Goal: Navigation & Orientation: Find specific page/section

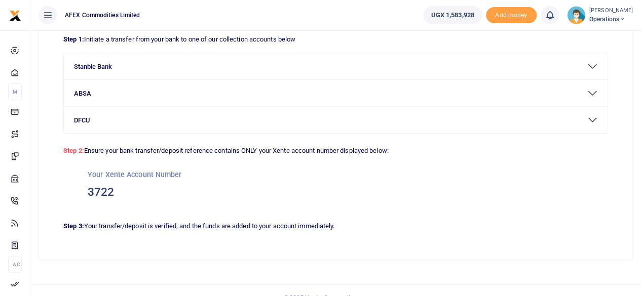
scroll to position [91, 0]
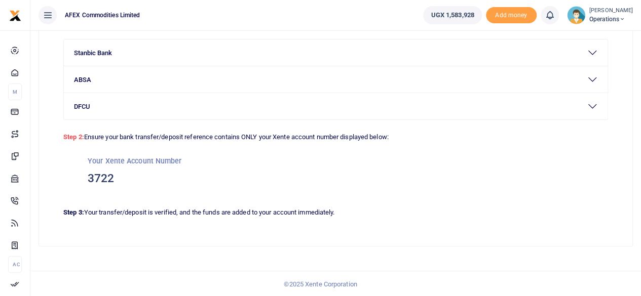
click at [637, 176] on div "Add funds to your account Bank Transfer Mobile Money Credit How to fund your ac…" at bounding box center [335, 118] width 611 height 358
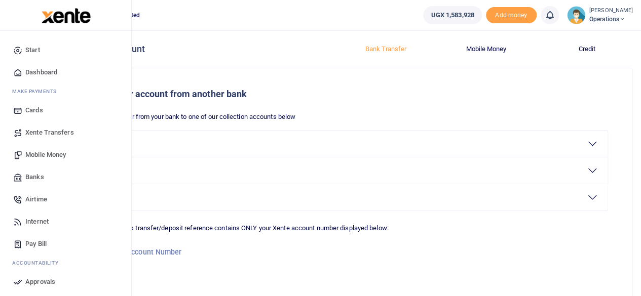
click at [29, 47] on span "Start" at bounding box center [32, 50] width 15 height 10
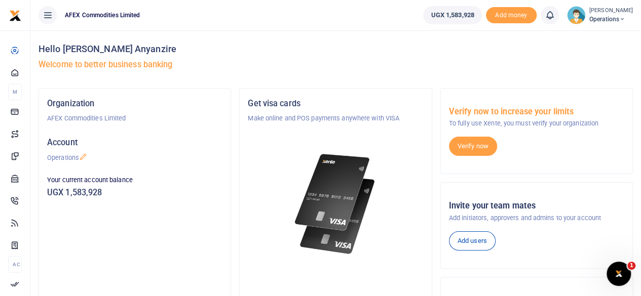
click at [624, 274] on icon "Open Intercom Messenger" at bounding box center [619, 274] width 17 height 17
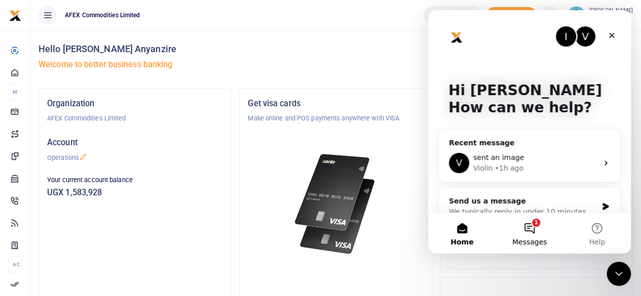
click at [527, 229] on button "1 Messages" at bounding box center [529, 233] width 67 height 41
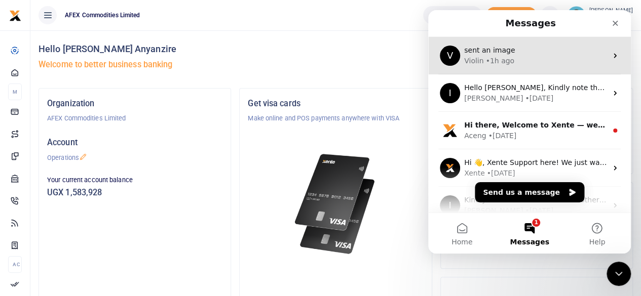
click at [567, 65] on div "Violin • 1h ago" at bounding box center [535, 61] width 143 height 11
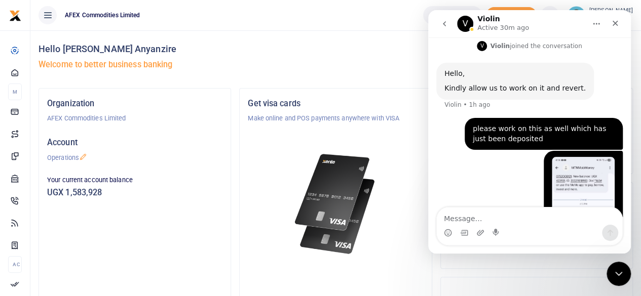
scroll to position [392, 0]
